Goal: Task Accomplishment & Management: Manage account settings

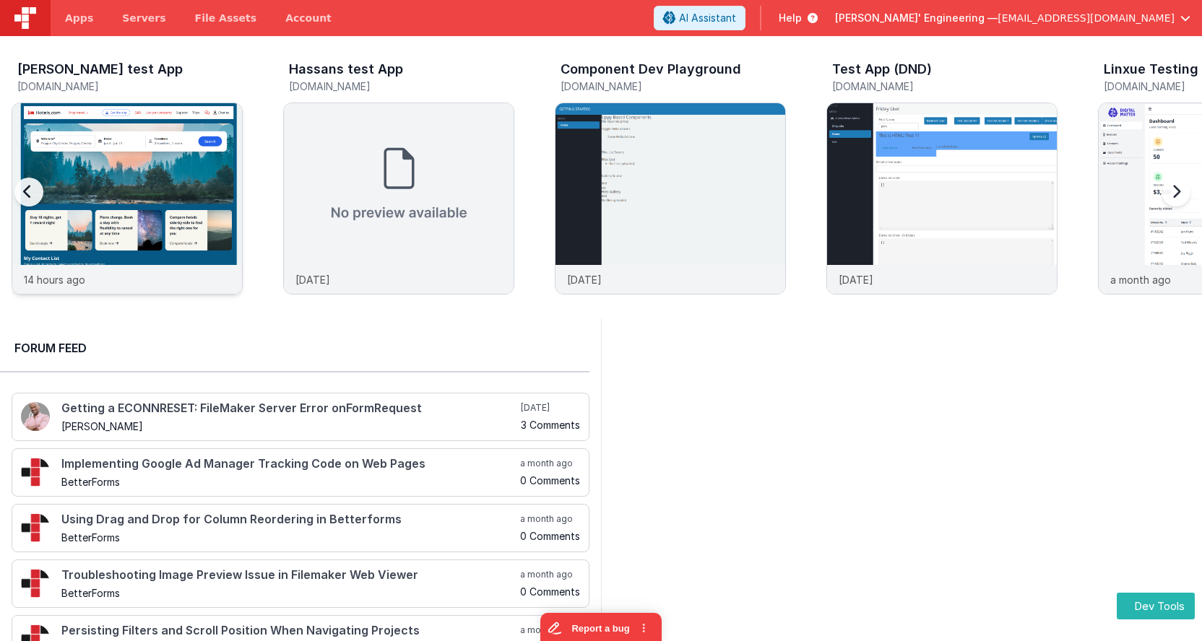
click at [104, 142] on img at bounding box center [127, 218] width 230 height 230
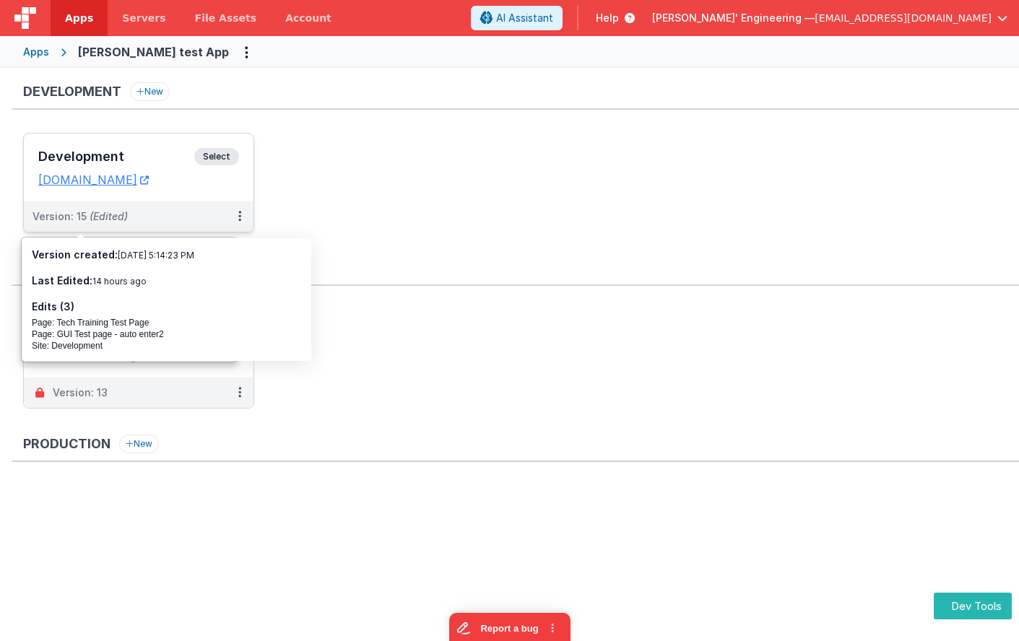
click at [234, 156] on span "Select" at bounding box center [216, 156] width 45 height 17
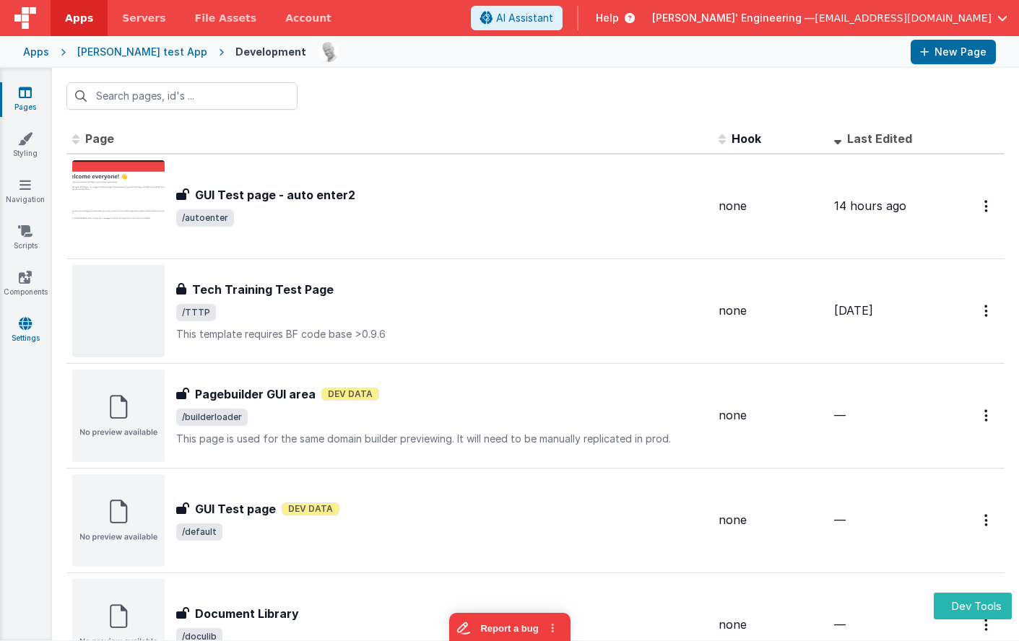
click at [25, 318] on icon at bounding box center [25, 323] width 13 height 14
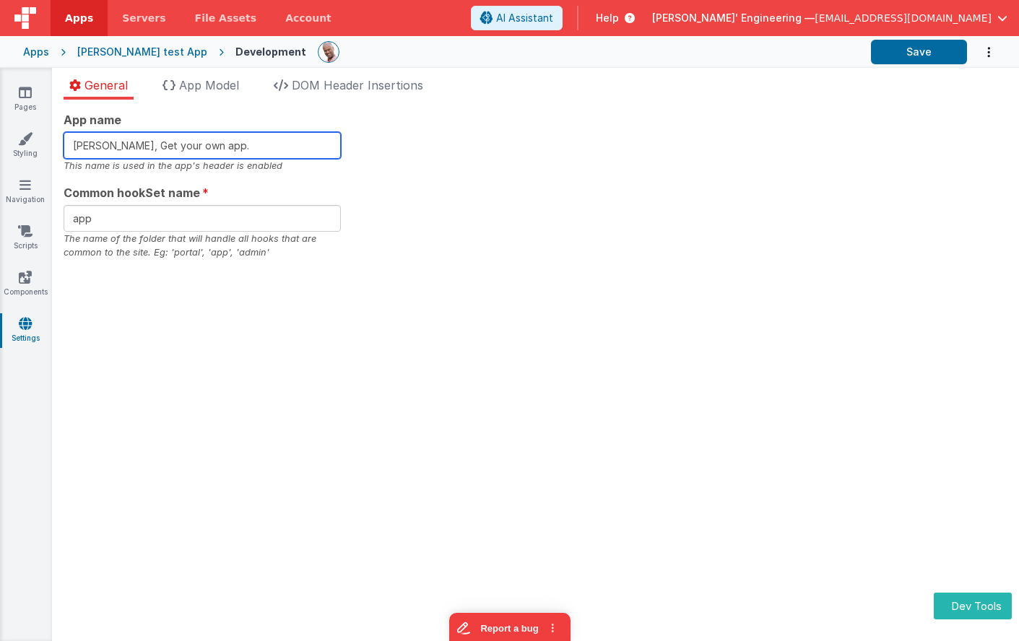
click at [248, 149] on input "[PERSON_NAME], Get your own app." at bounding box center [202, 145] width 277 height 27
type input "[PERSON_NAME], Get your own app"
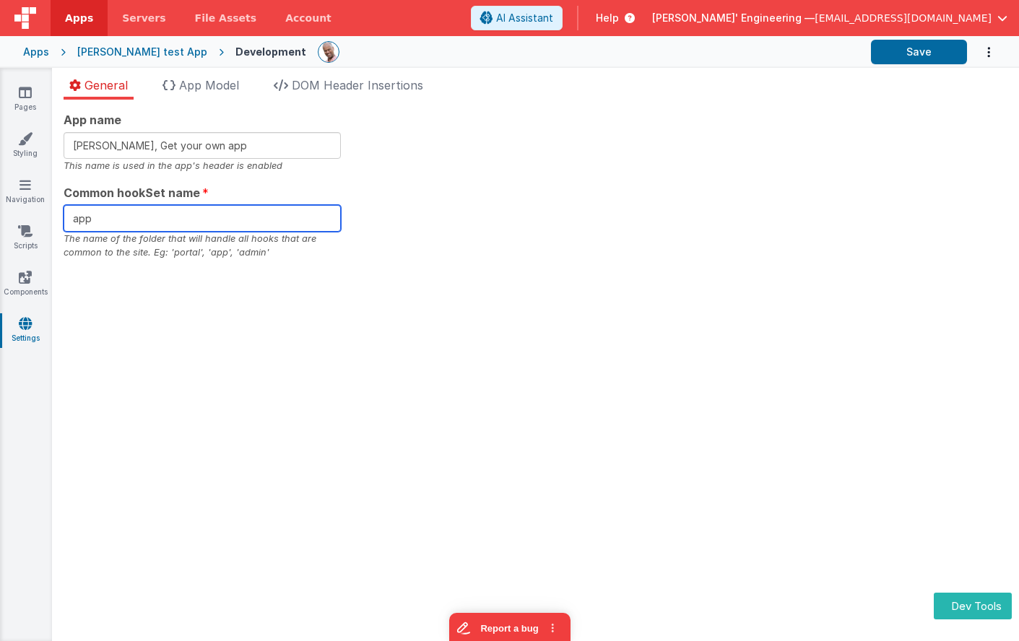
click at [170, 213] on input "app" at bounding box center [202, 218] width 277 height 27
type input "app1"
click at [560, 325] on div "App name [PERSON_NAME], Get your own app This name is used in the app's header …" at bounding box center [535, 371] width 967 height 542
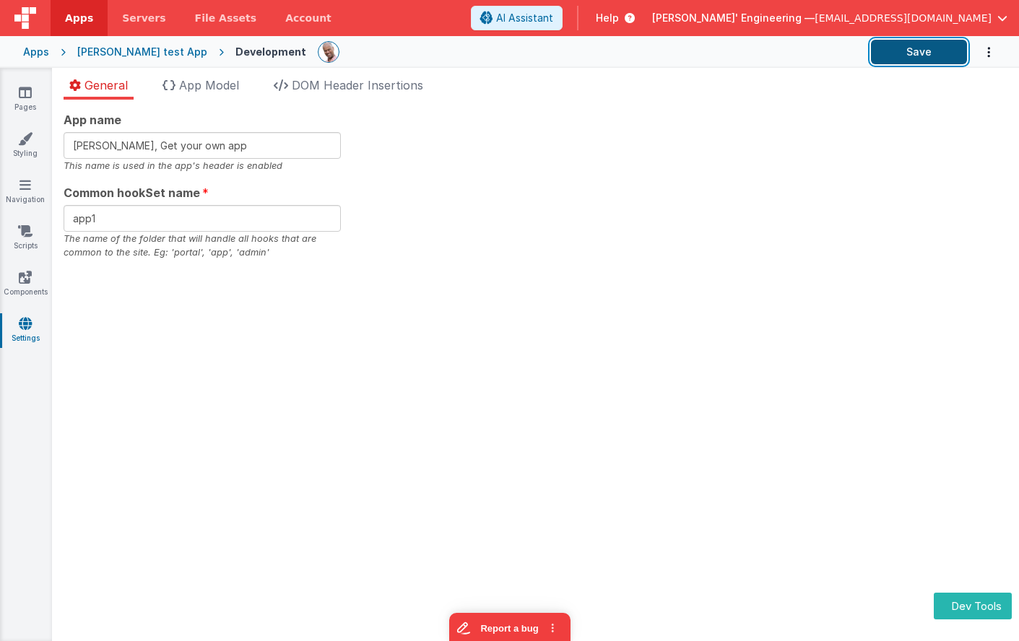
click at [908, 57] on button "Save" at bounding box center [919, 52] width 96 height 25
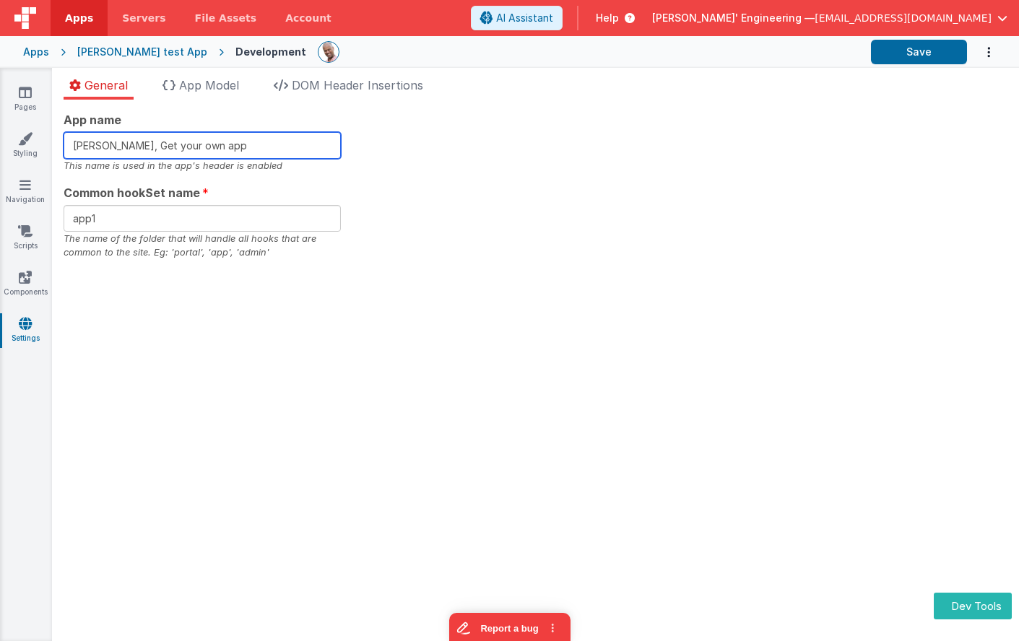
click at [315, 147] on input "[PERSON_NAME], Get your own app" at bounding box center [202, 145] width 277 height 27
type input "[PERSON_NAME], Get your own app."
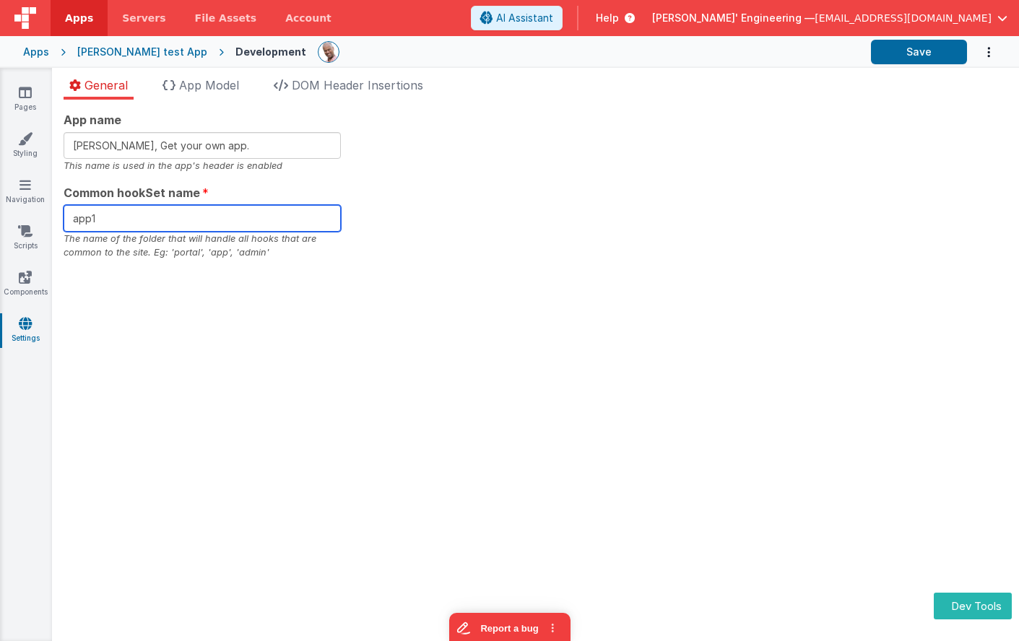
click at [181, 220] on input "app1" at bounding box center [202, 218] width 277 height 27
type input "app2"
click at [538, 219] on div "App name [PERSON_NAME], Get your own app. This name is used in the app's header…" at bounding box center [536, 185] width 944 height 149
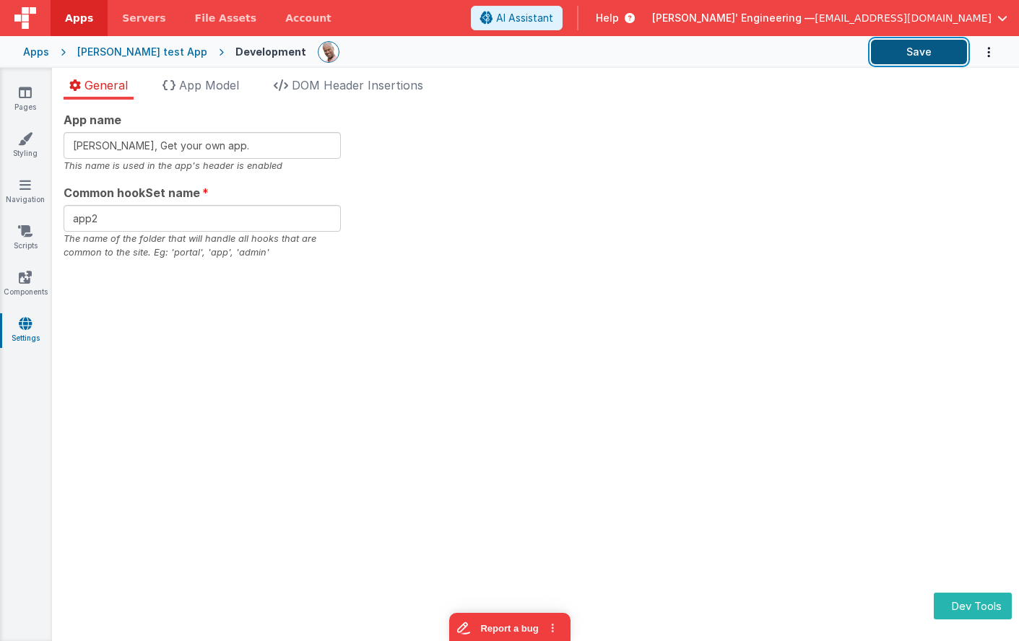
click at [902, 45] on button "Save" at bounding box center [919, 52] width 96 height 25
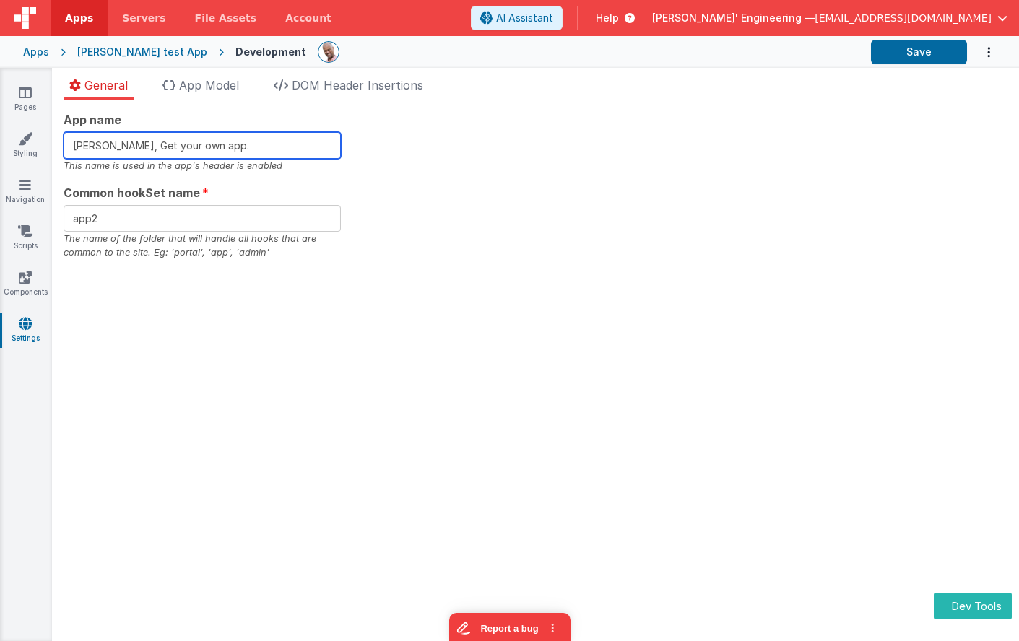
click at [261, 137] on input "[PERSON_NAME], Get your own app." at bounding box center [202, 145] width 277 height 27
click at [256, 149] on input "[PERSON_NAME], Get your own app." at bounding box center [202, 145] width 277 height 27
type input "[PERSON_NAME], Get your own app.1"
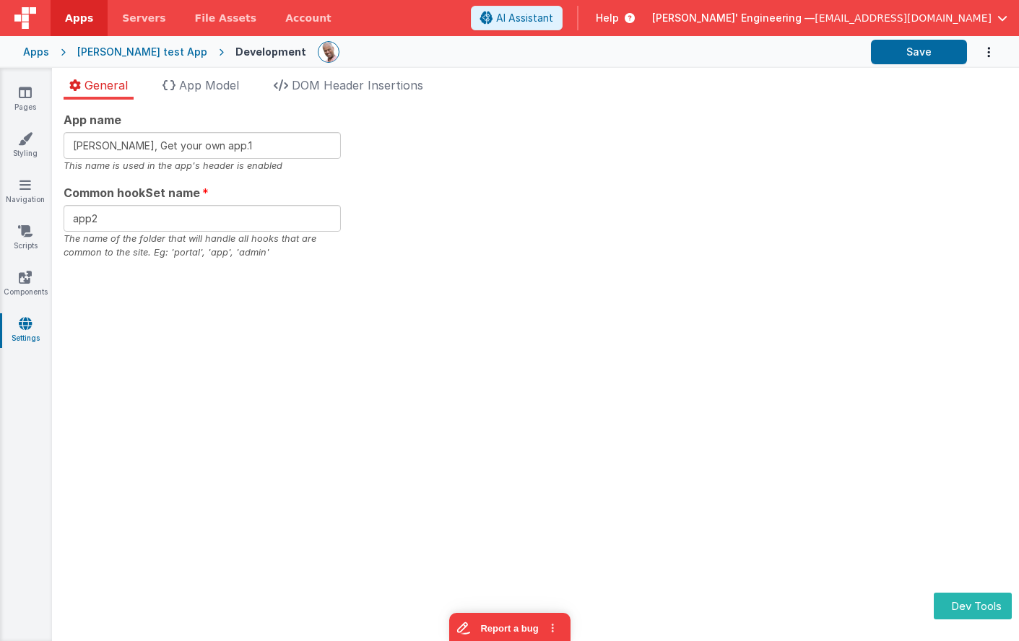
click at [648, 204] on div "App name [PERSON_NAME], Get your own app.1 This name is used in the app's heade…" at bounding box center [536, 185] width 944 height 149
click at [918, 53] on button "Save" at bounding box center [919, 52] width 96 height 25
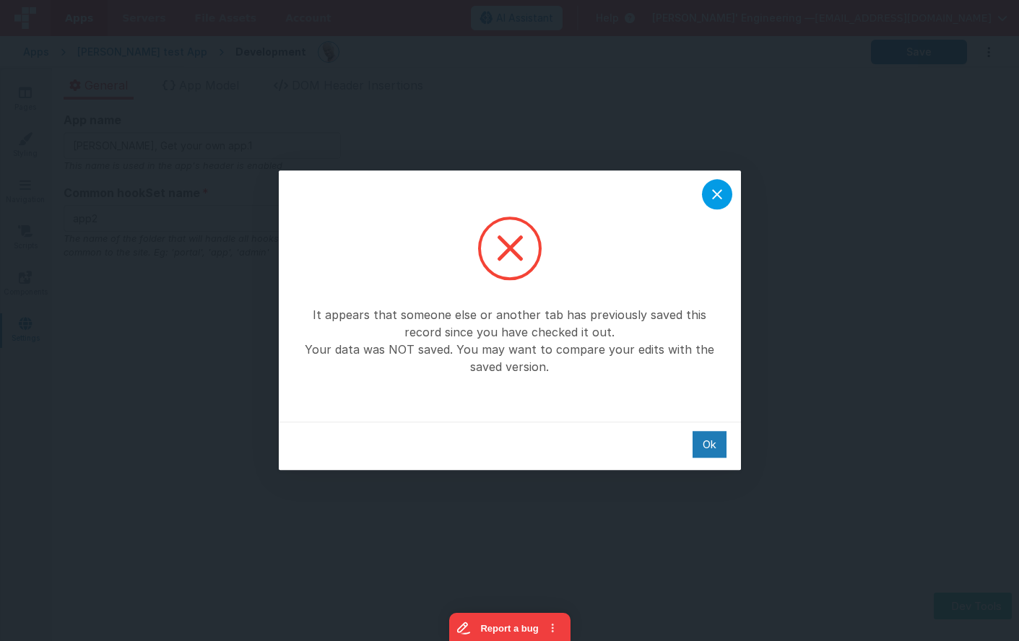
click at [716, 196] on icon at bounding box center [716, 194] width 17 height 17
